Goal: Check status: Check status

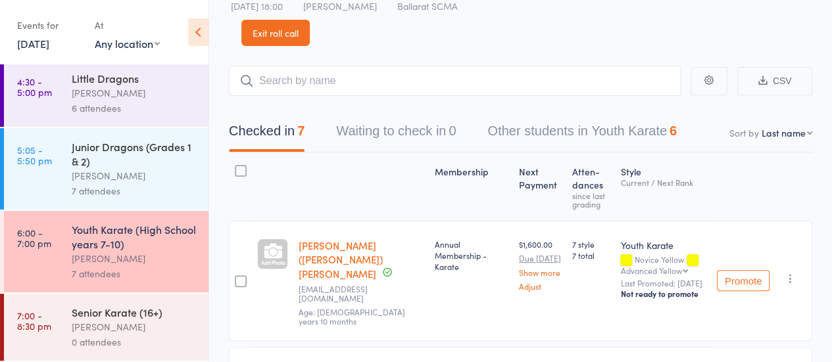
scroll to position [66, 0]
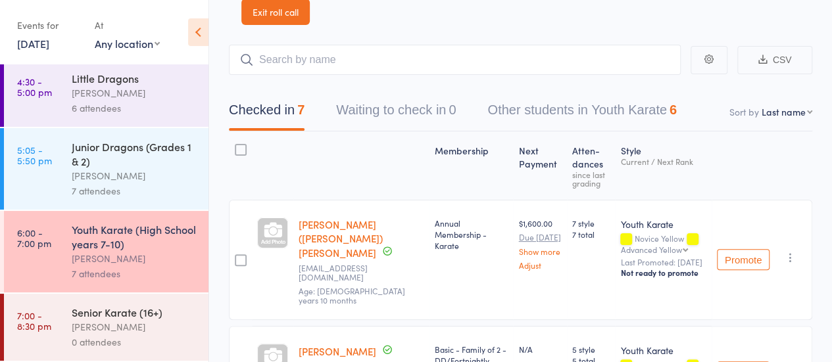
click at [98, 320] on div "[PERSON_NAME]" at bounding box center [135, 327] width 126 height 15
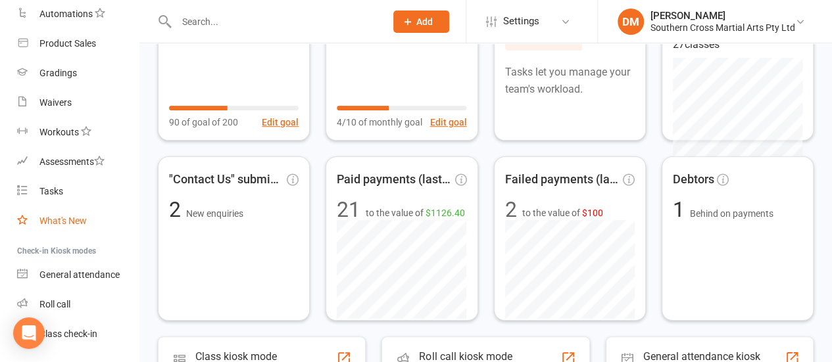
scroll to position [263, 0]
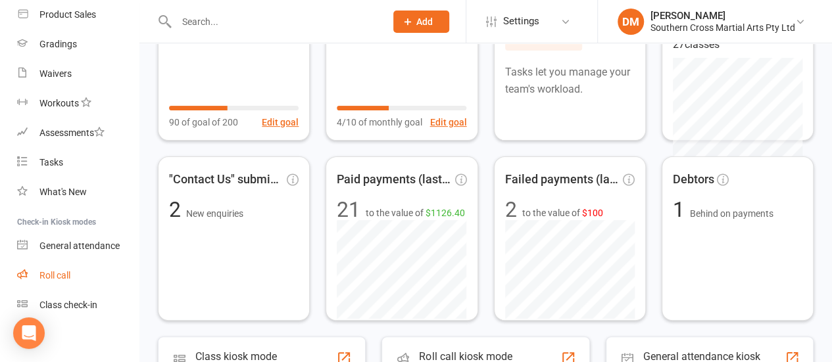
click at [62, 278] on div "Roll call" at bounding box center [54, 275] width 31 height 11
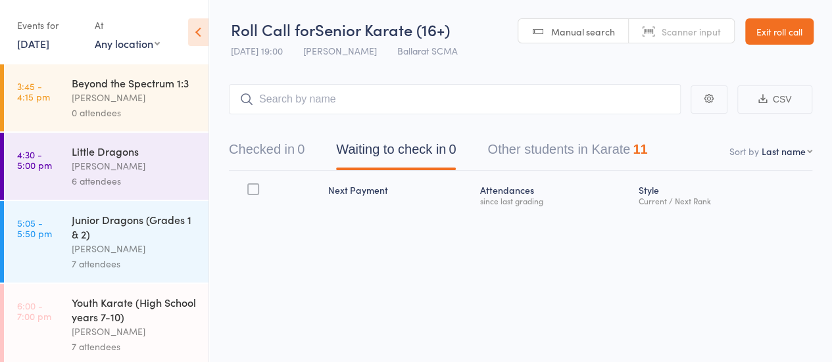
click at [297, 97] on input "search" at bounding box center [455, 99] width 452 height 30
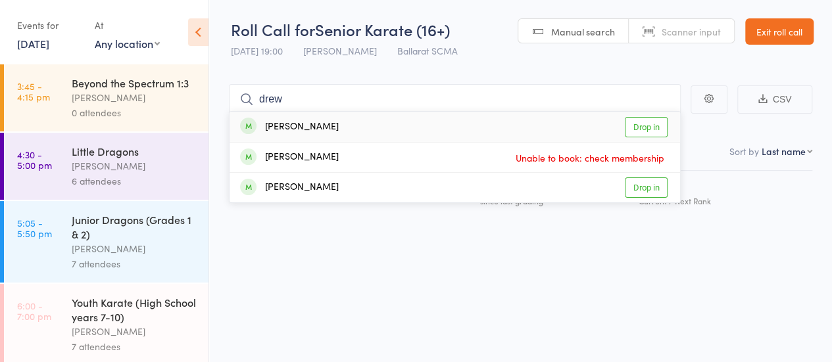
type input "drew"
click at [640, 124] on link "Drop in" at bounding box center [646, 127] width 43 height 20
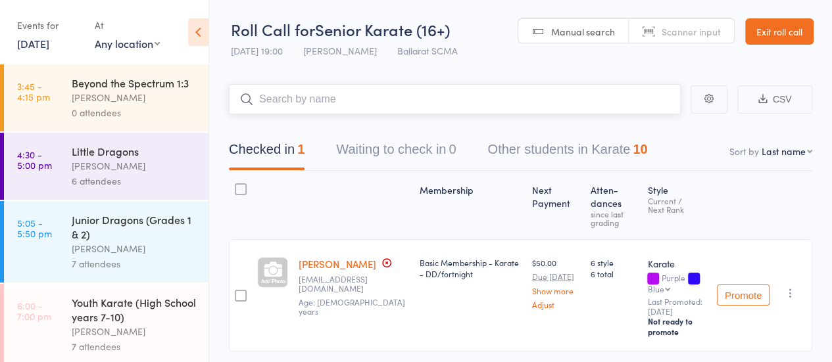
scroll to position [46, 0]
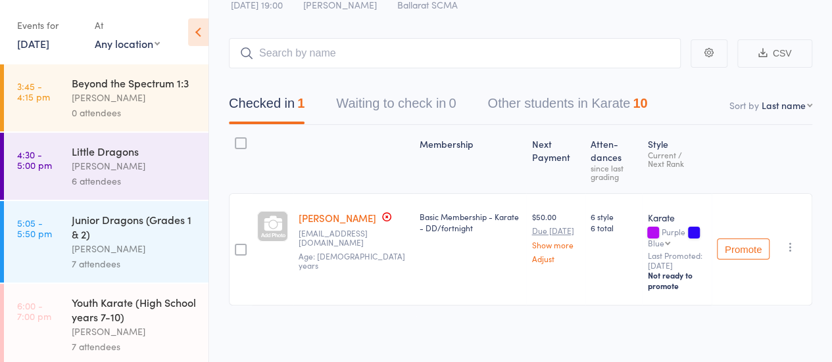
click at [792, 246] on icon "button" at bounding box center [790, 247] width 13 height 13
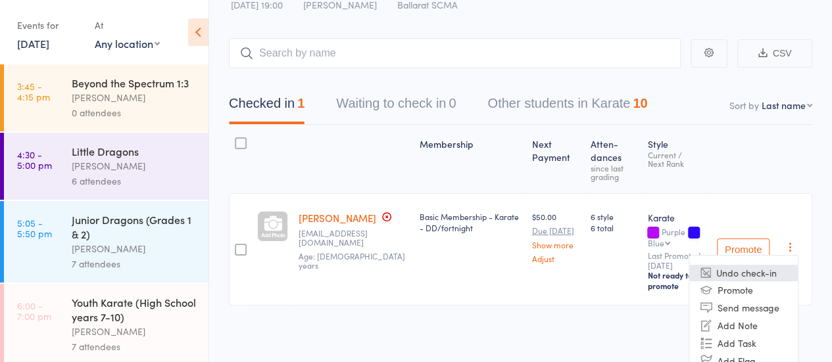
scroll to position [97, 0]
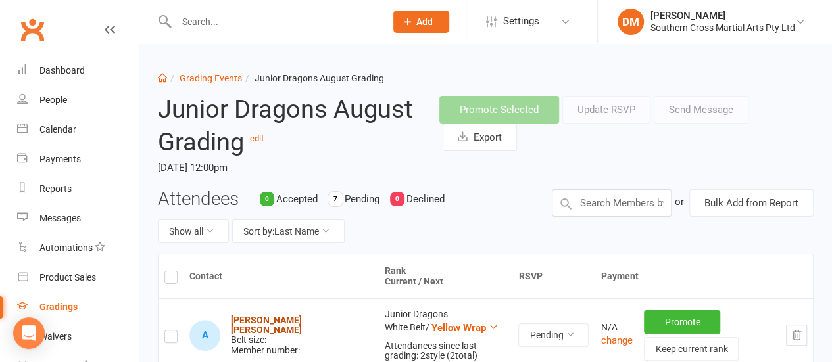
click at [270, 323] on strong "[PERSON_NAME] [PERSON_NAME]" at bounding box center [266, 325] width 71 height 20
